Goal: Transaction & Acquisition: Download file/media

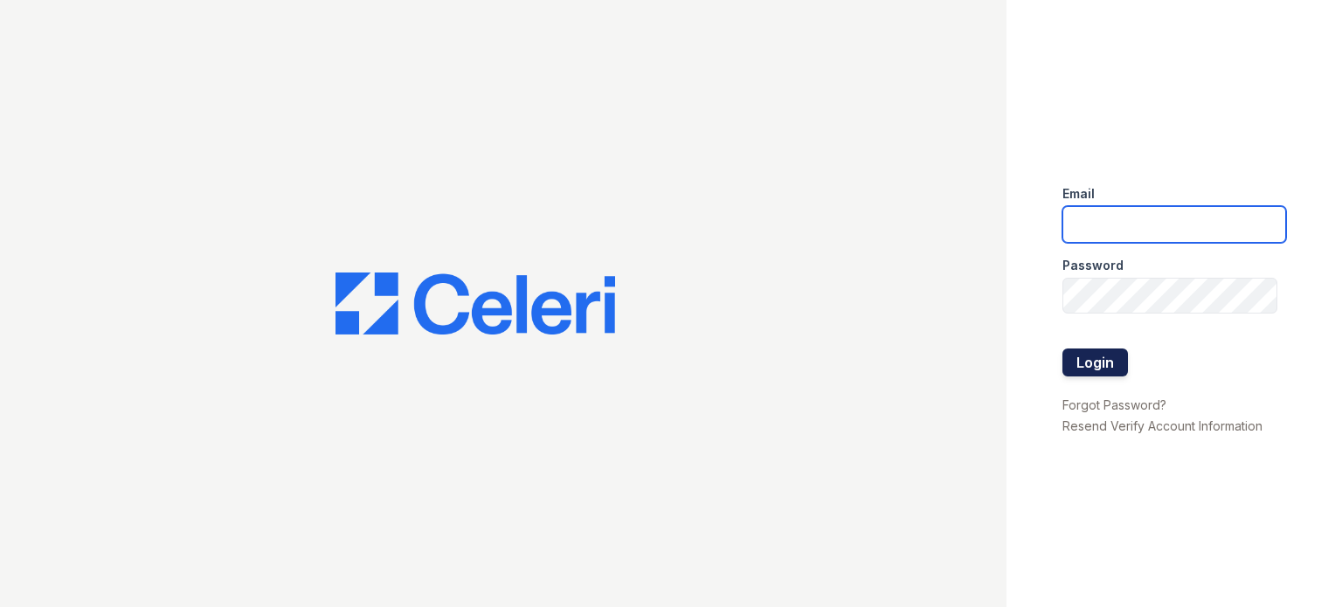
type input "avalon.pm@cafmanagement.com"
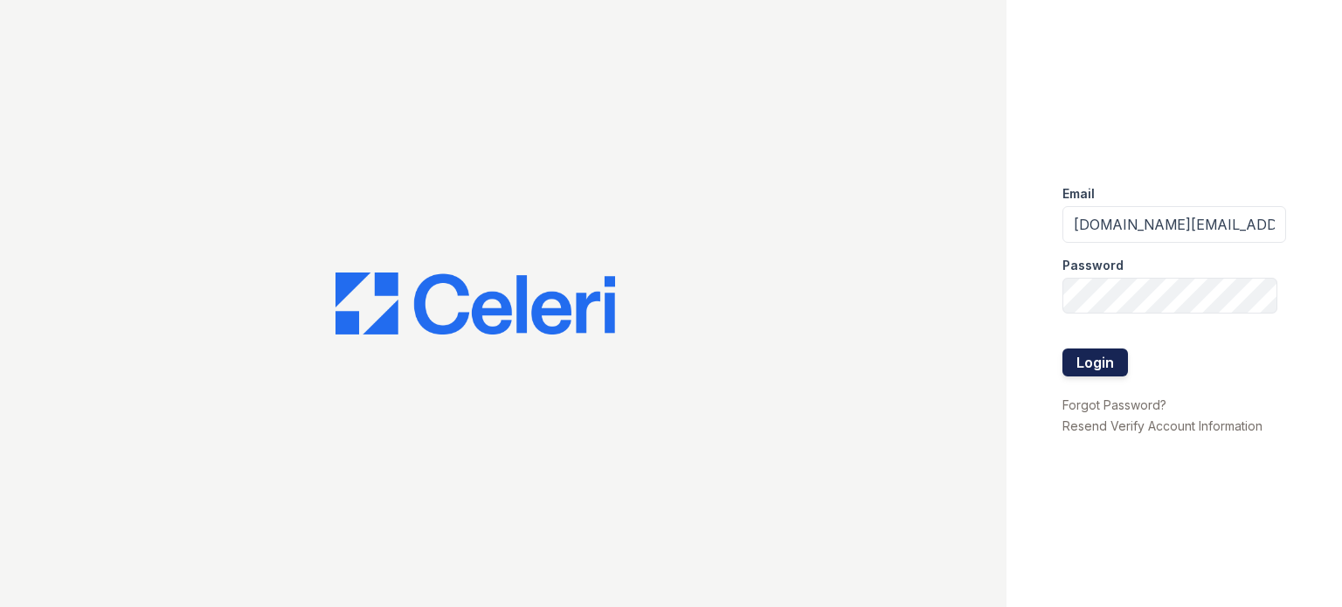
click at [1083, 364] on button "Login" at bounding box center [1096, 363] width 66 height 28
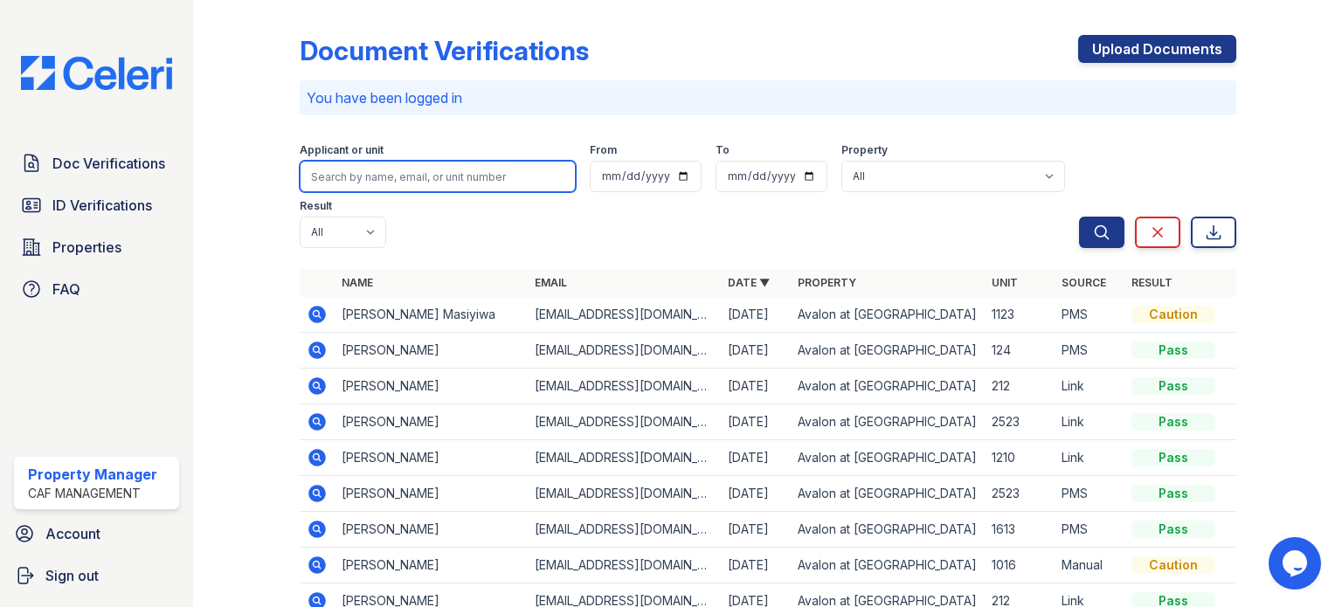
click at [398, 188] on input "search" at bounding box center [438, 176] width 276 height 31
type input "starritta"
click at [1079, 217] on button "Search" at bounding box center [1101, 232] width 45 height 31
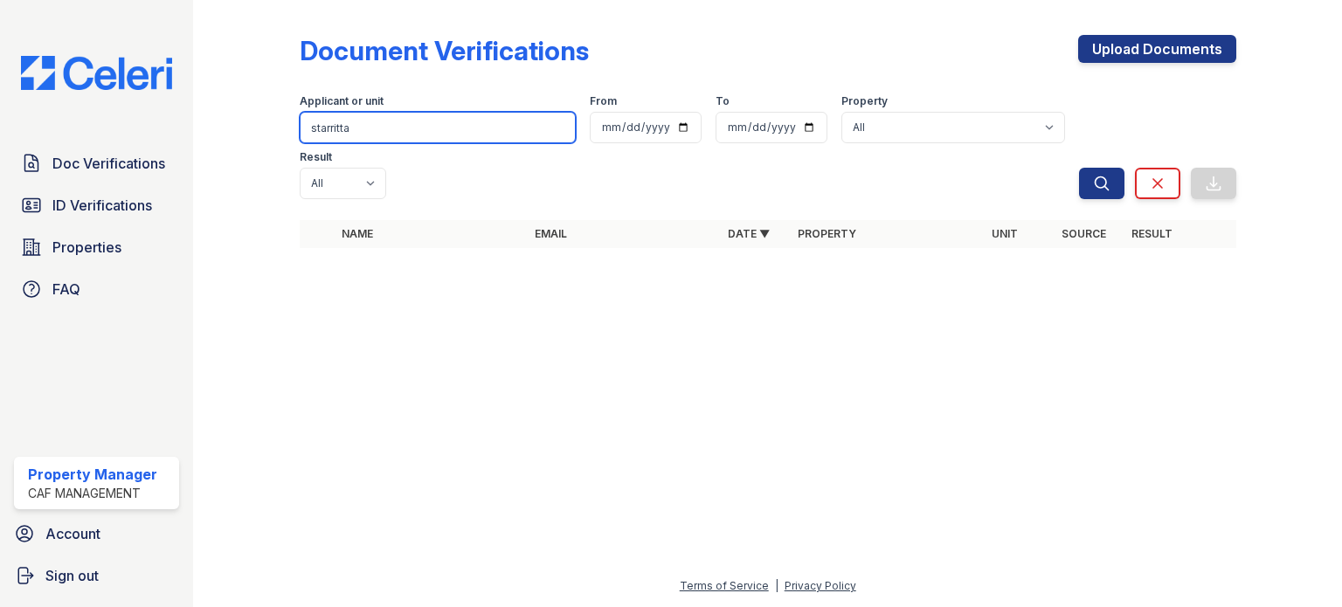
click at [413, 140] on input "starritta" at bounding box center [438, 127] width 276 height 31
type input "s"
type input "darrell"
click at [1079, 168] on button "Search" at bounding box center [1101, 183] width 45 height 31
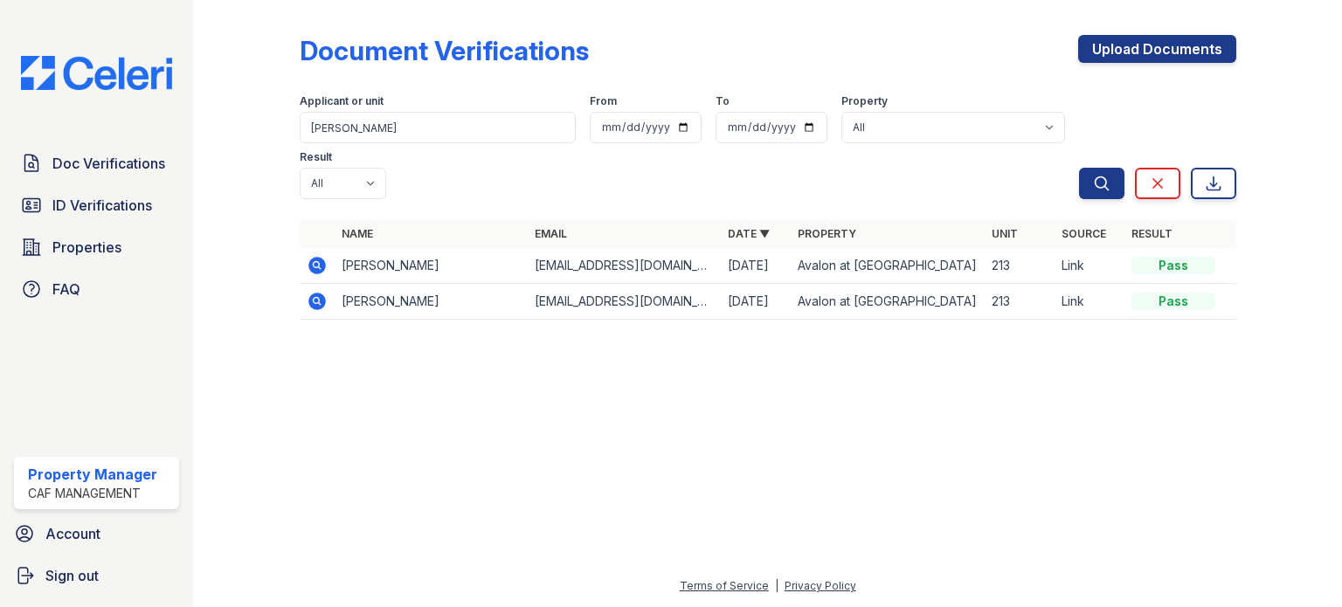
click at [315, 257] on icon at bounding box center [316, 265] width 17 height 17
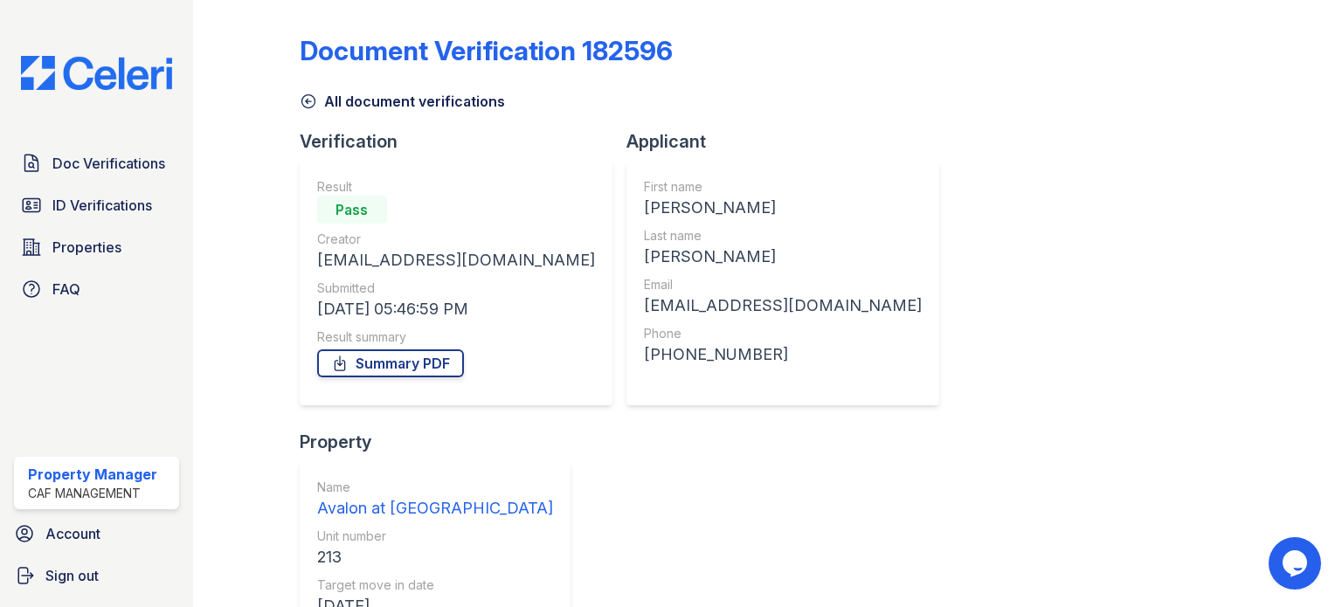
scroll to position [171, 0]
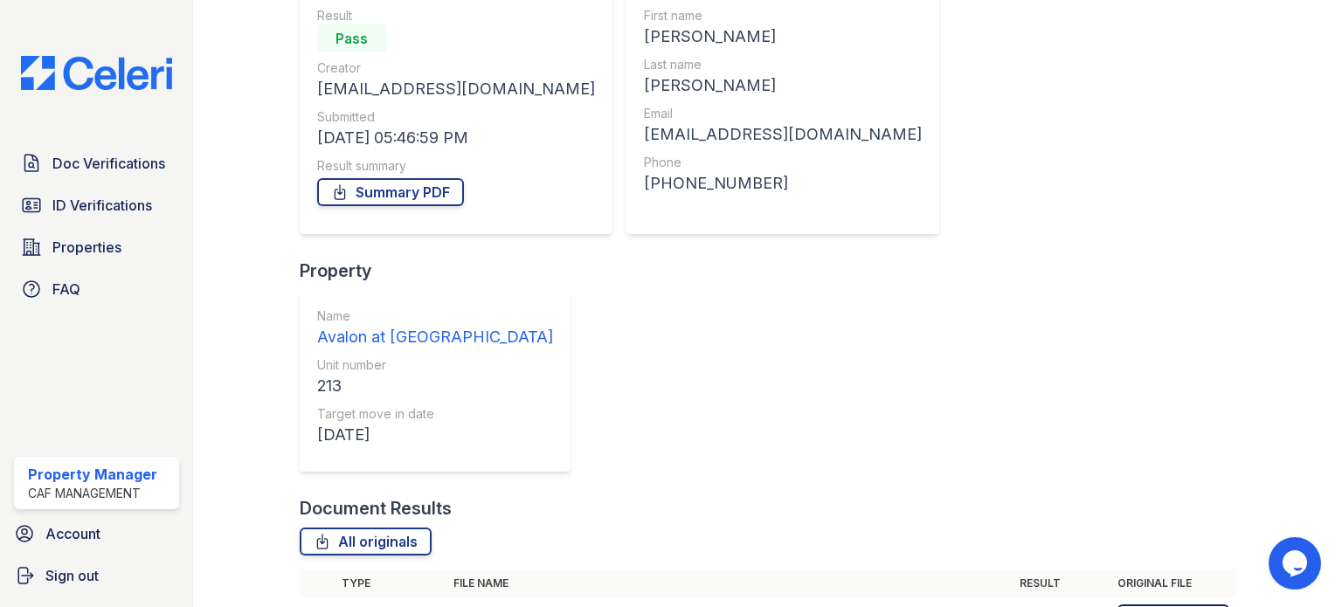
click at [1144, 605] on link "Download" at bounding box center [1174, 619] width 112 height 28
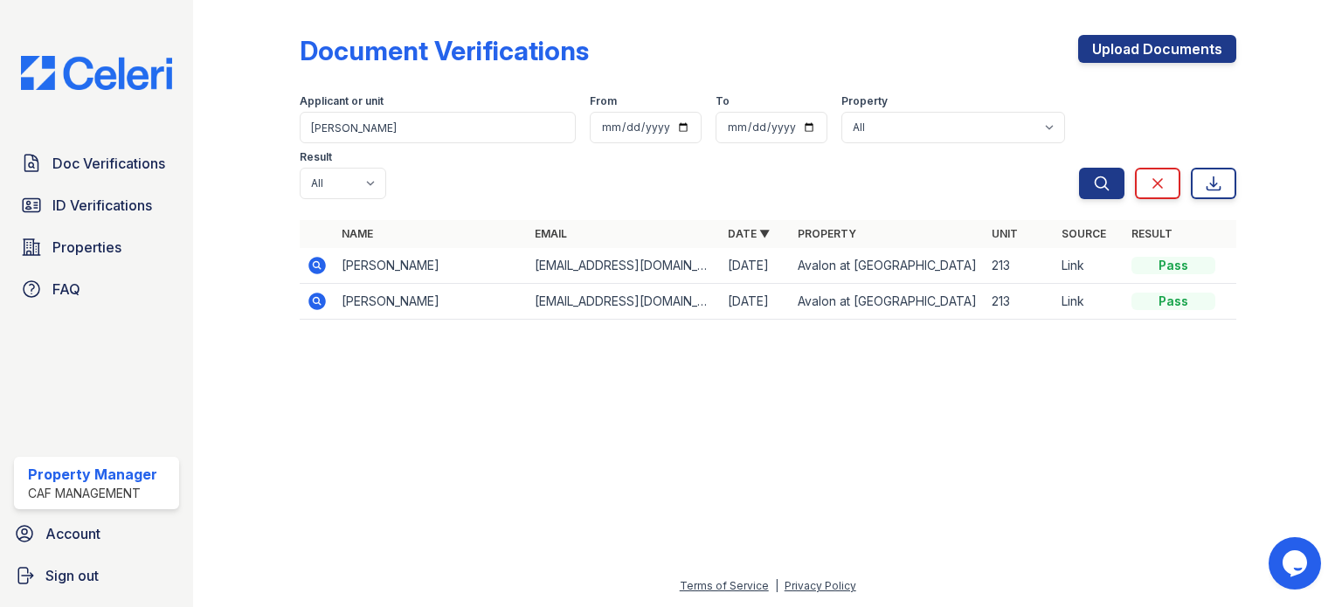
click at [309, 291] on icon at bounding box center [317, 301] width 21 height 21
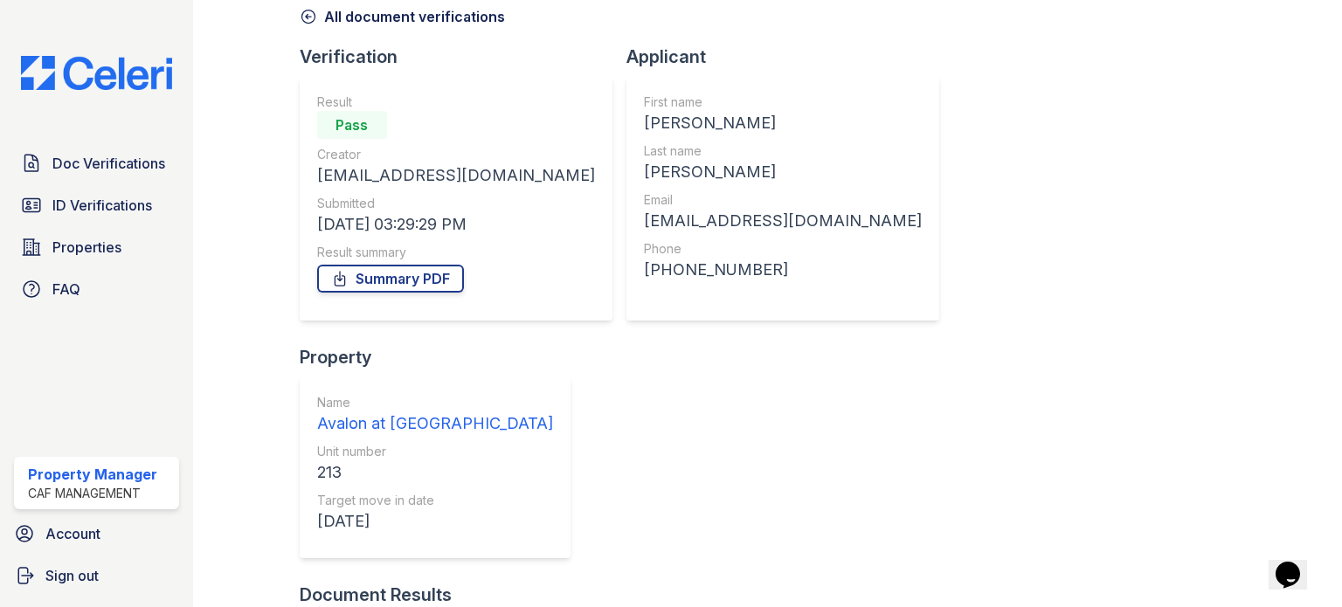
scroll to position [171, 0]
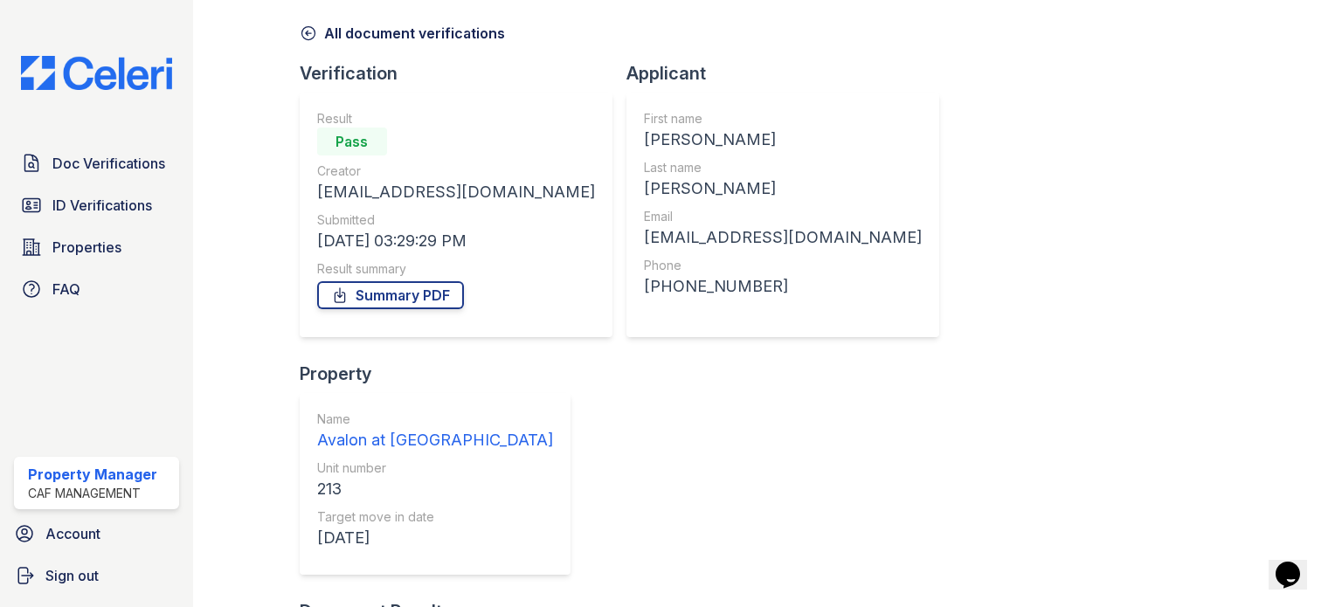
scroll to position [0, 0]
